Goal: Find specific page/section

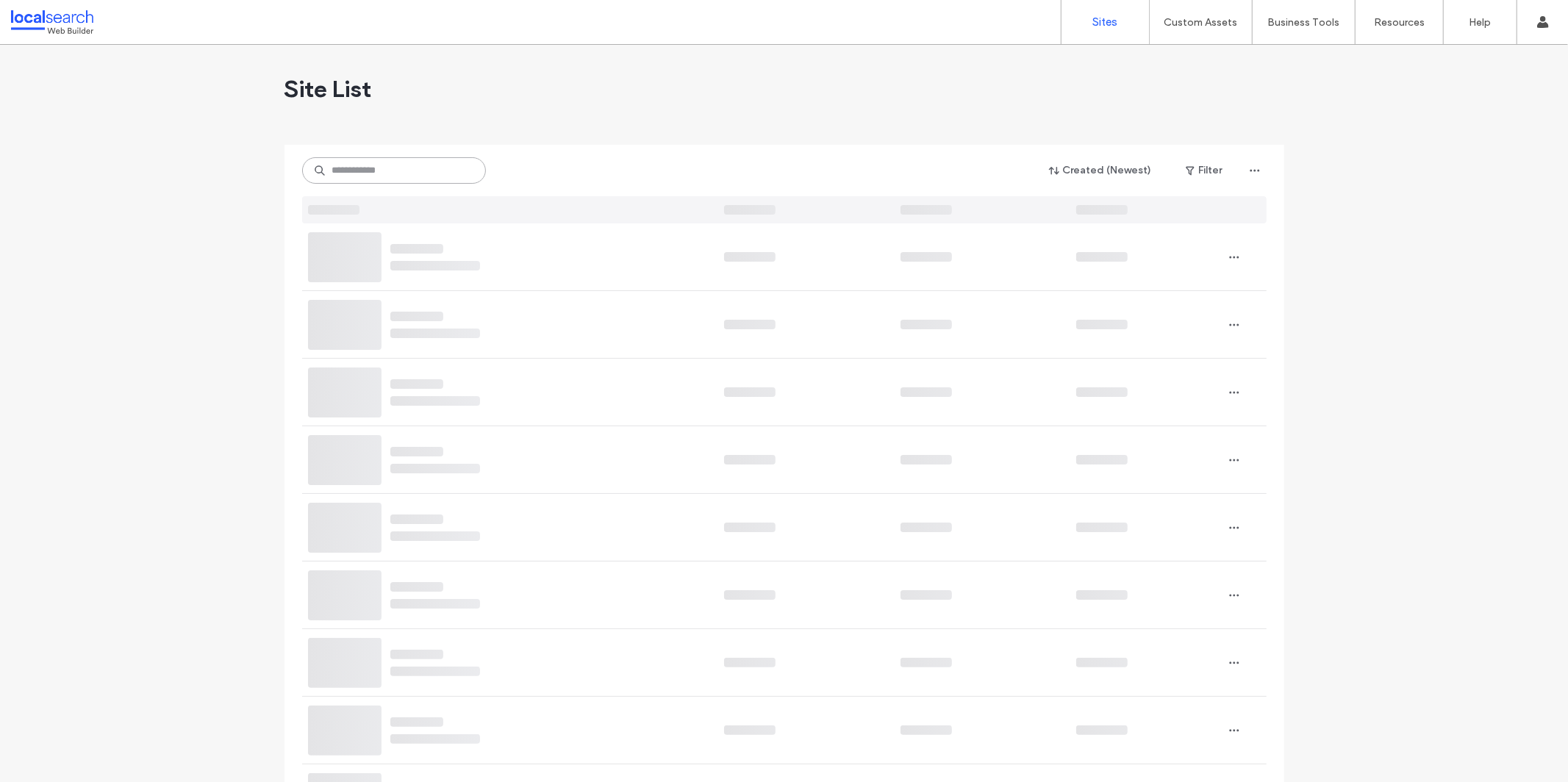
click at [393, 179] on input at bounding box center [393, 170] width 184 height 26
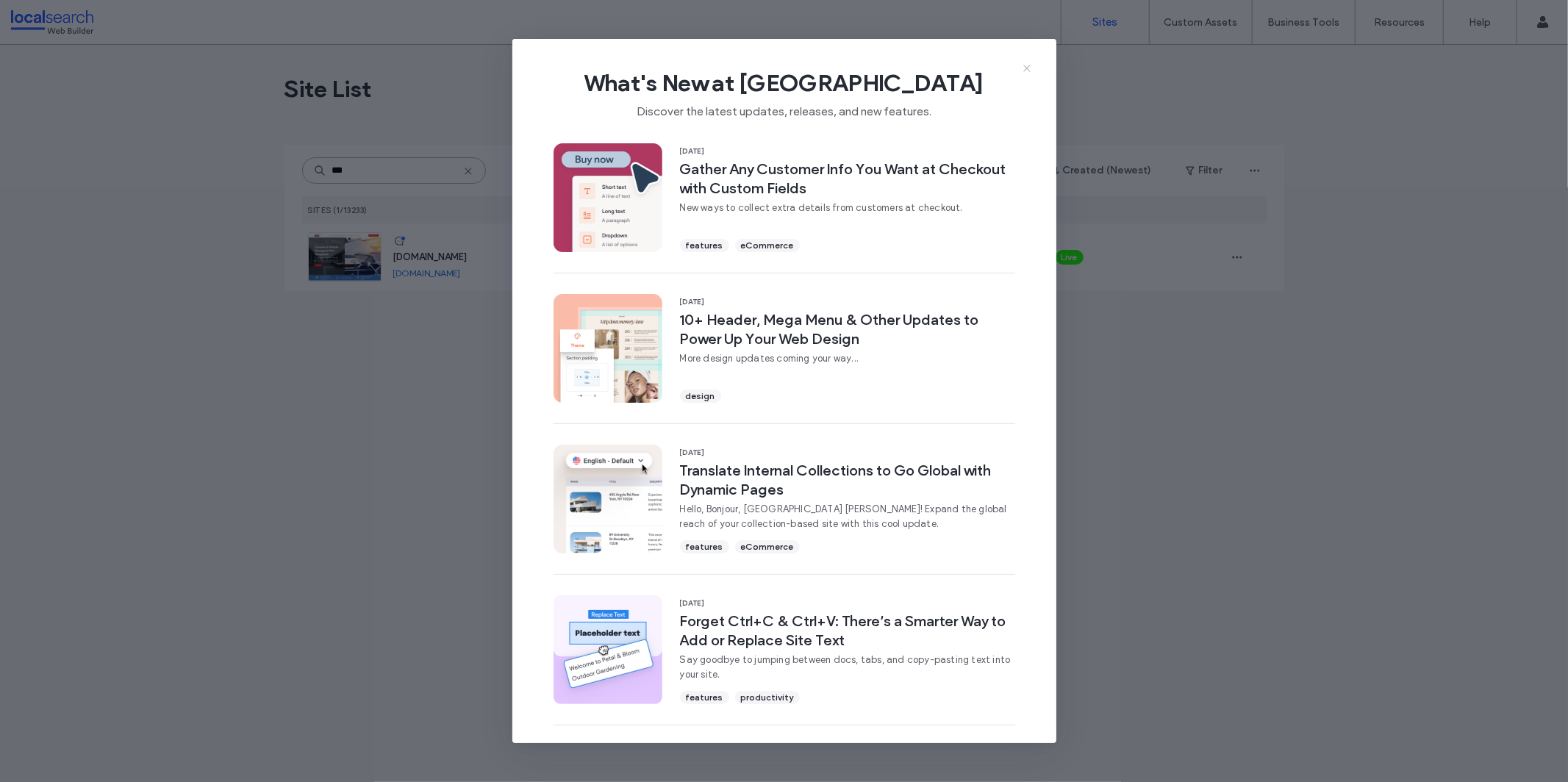
type input "***"
click at [1030, 65] on icon at bounding box center [1027, 69] width 12 height 12
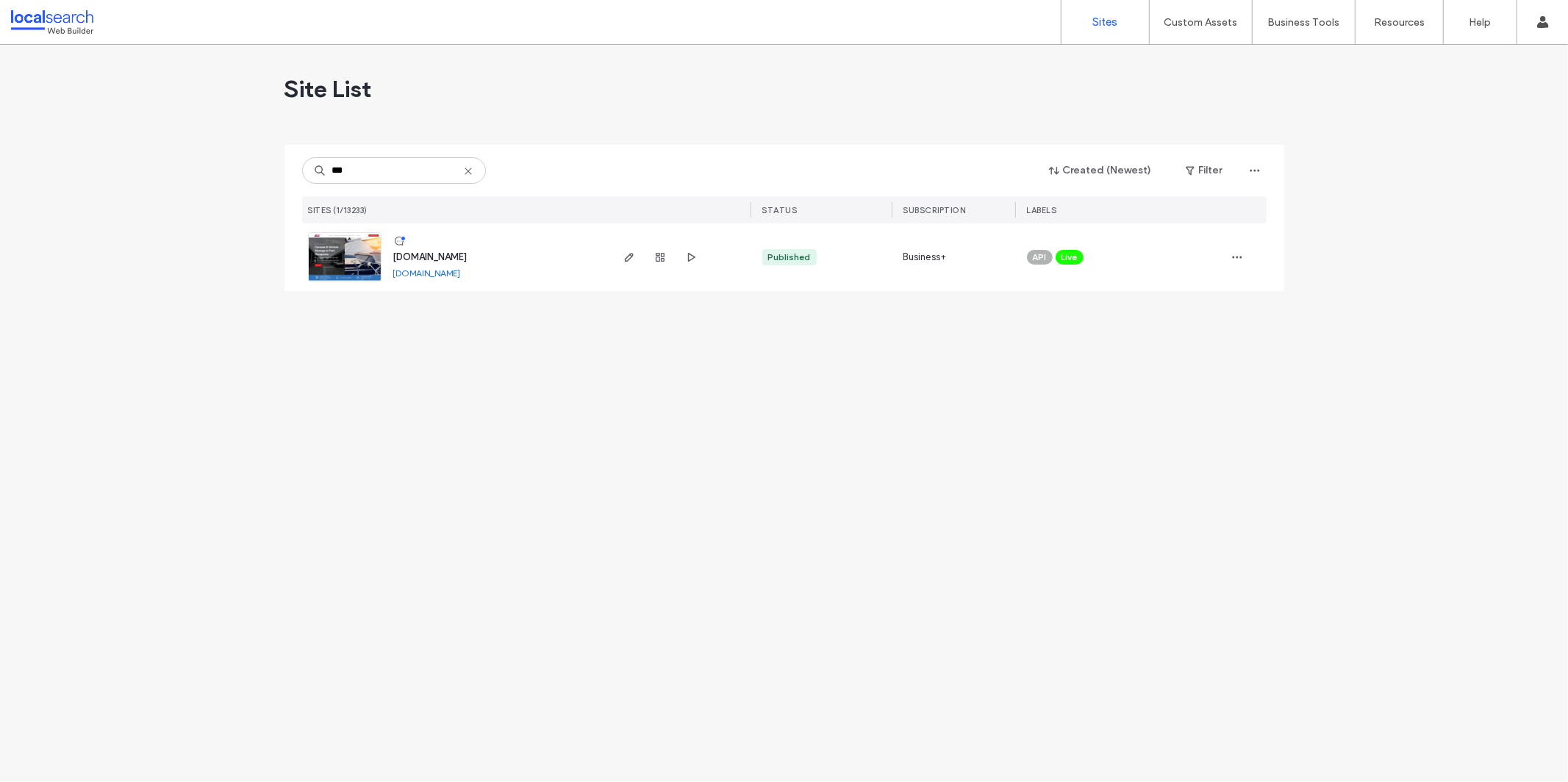
click at [457, 253] on span "www.bcvstorage.au" at bounding box center [430, 257] width 74 height 11
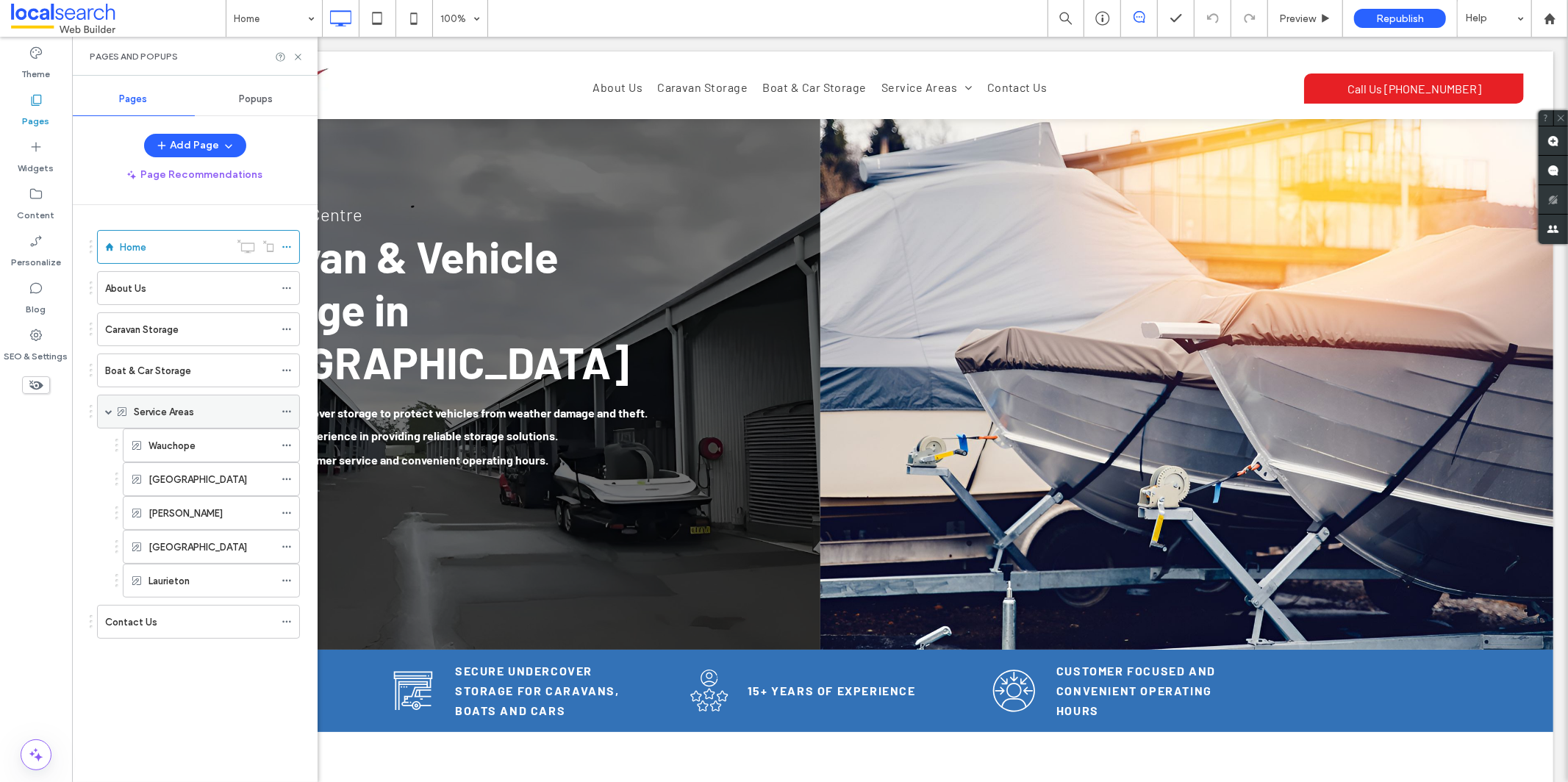
click at [291, 414] on icon at bounding box center [287, 411] width 10 height 10
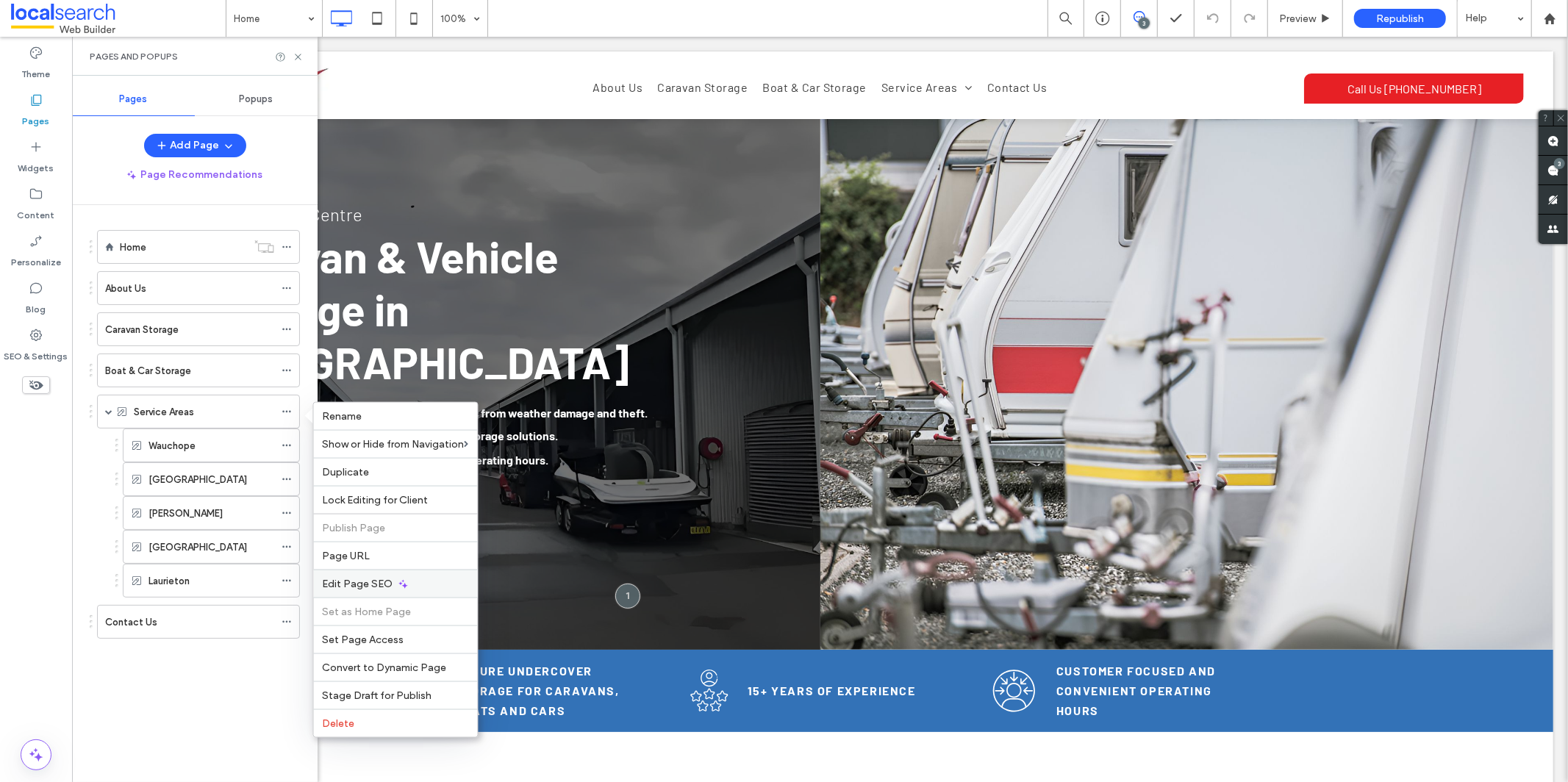
click at [384, 585] on span "Edit Page SEO" at bounding box center [358, 584] width 70 height 12
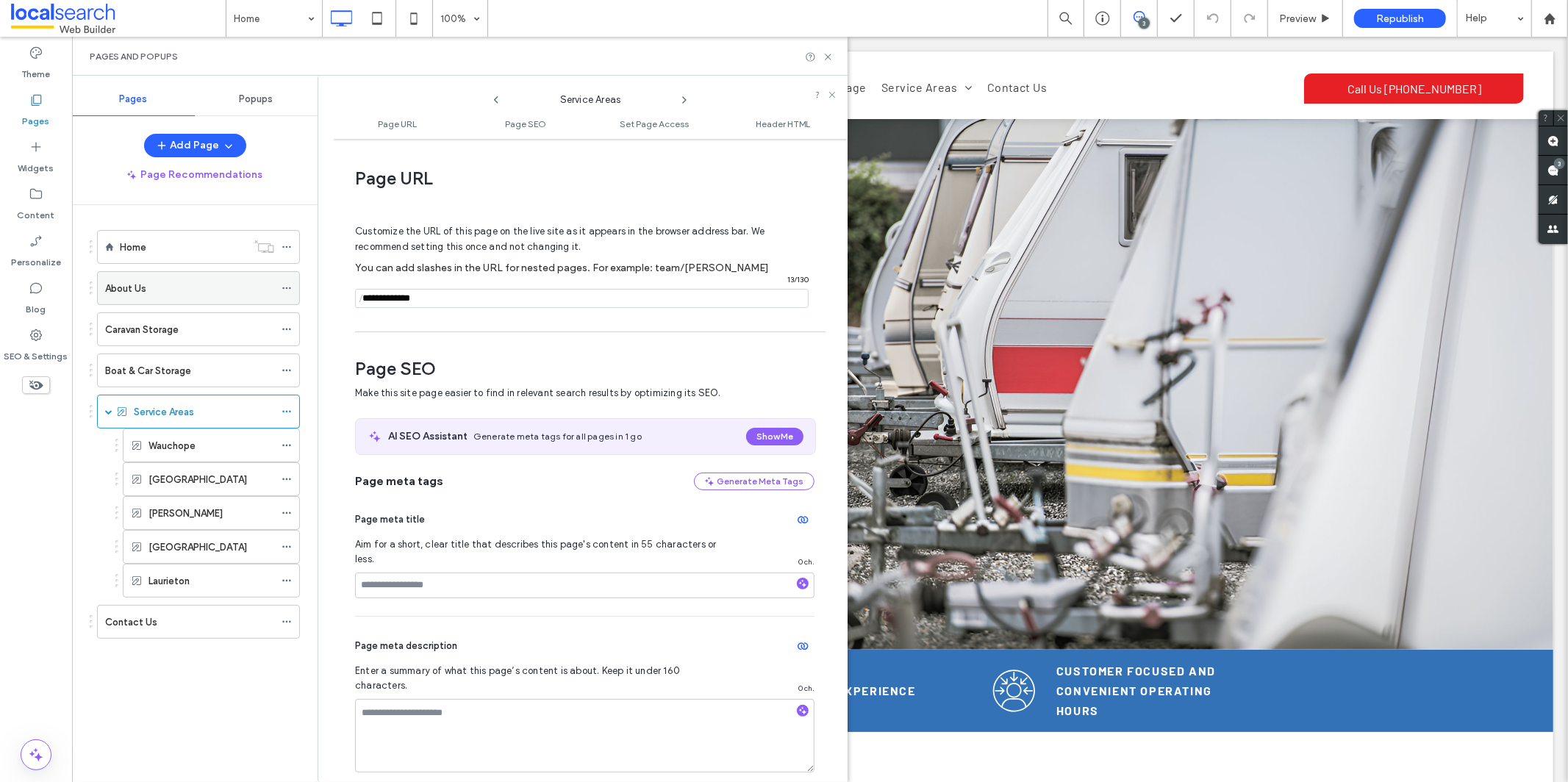
drag, startPoint x: 603, startPoint y: 306, endPoint x: 198, endPoint y: 286, distance: 405.5
click at [198, 286] on div "Pages Popups Add Page Page Recommendations Home About Us Caravan Storage Boat &…" at bounding box center [459, 429] width 775 height 706
click at [552, 301] on input "notEmpty" at bounding box center [581, 298] width 453 height 19
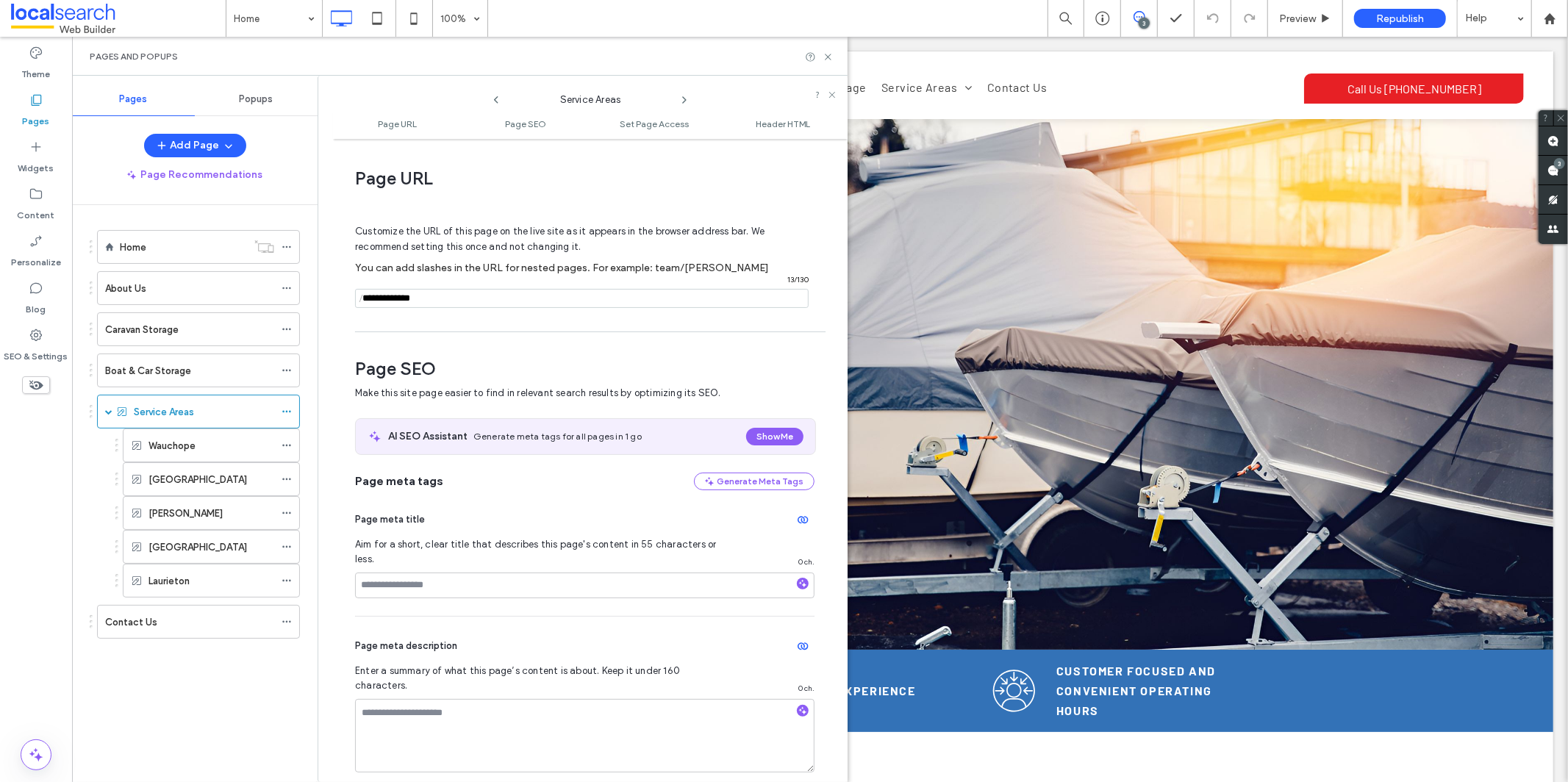
click at [446, 557] on div "Page meta title Aim for a short, clear title that describes this page's content…" at bounding box center [585, 552] width 459 height 125
